Goal: Task Accomplishment & Management: Manage account settings

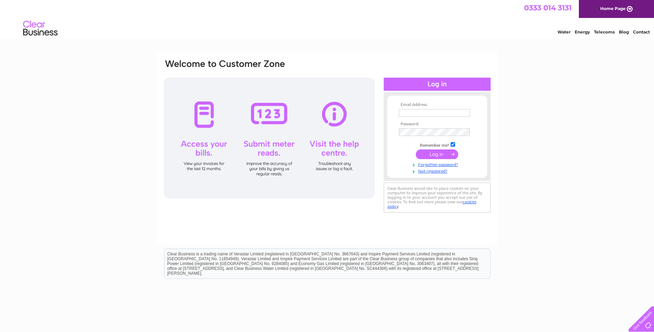
type input "lindsay@scratchprintproducts.co.uk"
click at [425, 152] on input "submit" at bounding box center [437, 154] width 42 height 10
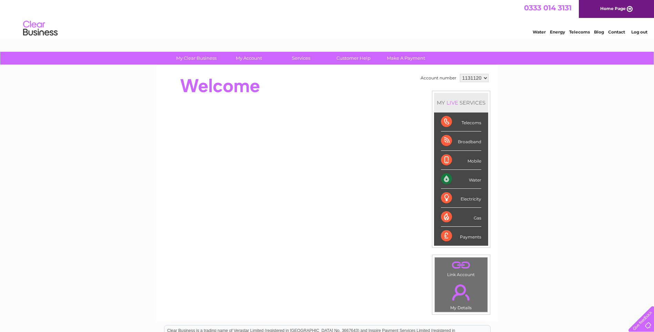
click at [445, 177] on div "Water" at bounding box center [461, 179] width 40 height 19
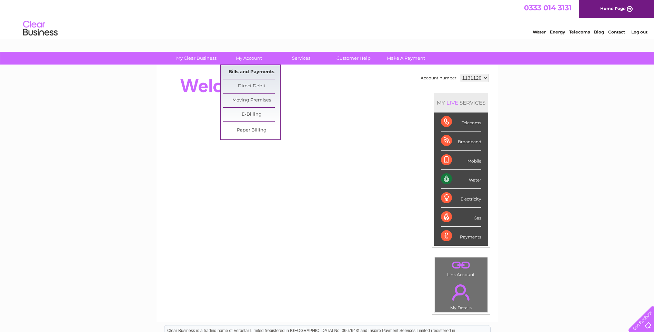
click at [253, 71] on link "Bills and Payments" at bounding box center [251, 72] width 57 height 14
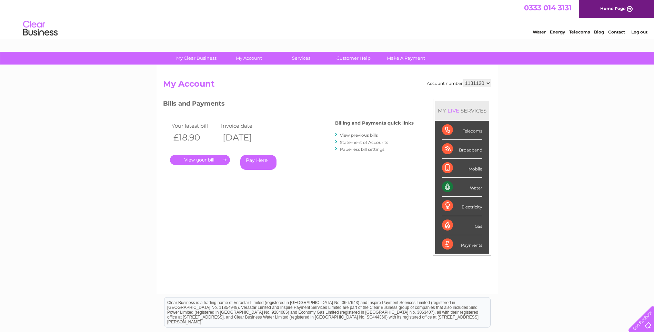
click at [216, 160] on link "." at bounding box center [200, 160] width 60 height 10
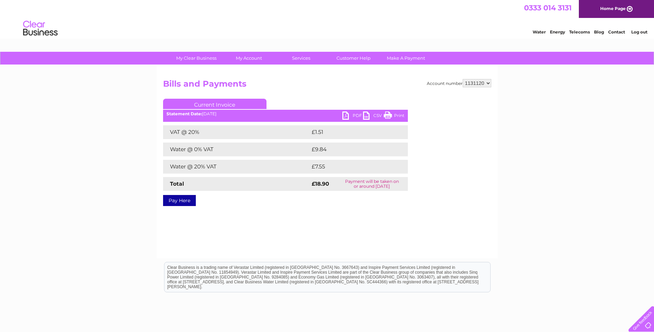
click at [351, 115] on link "PDF" at bounding box center [352, 116] width 21 height 10
